Goal: Transaction & Acquisition: Purchase product/service

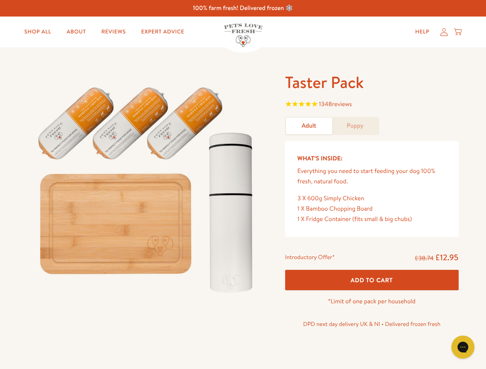
click at [243, 185] on img at bounding box center [147, 186] width 239 height 229
click at [371, 105] on span "1348 reviews" at bounding box center [371, 105] width 173 height 12
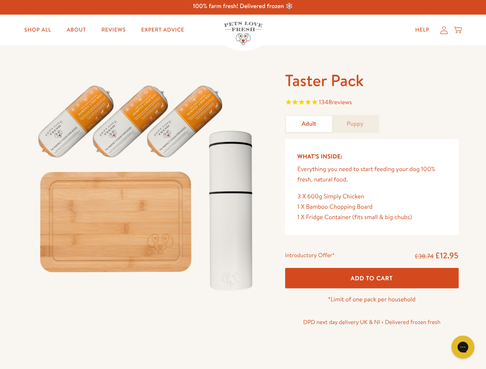
click at [371, 280] on span "Add To Cart" at bounding box center [371, 278] width 42 height 8
click at [463, 347] on icon "Gorgias live chat" at bounding box center [462, 346] width 7 height 7
